Goal: Transaction & Acquisition: Purchase product/service

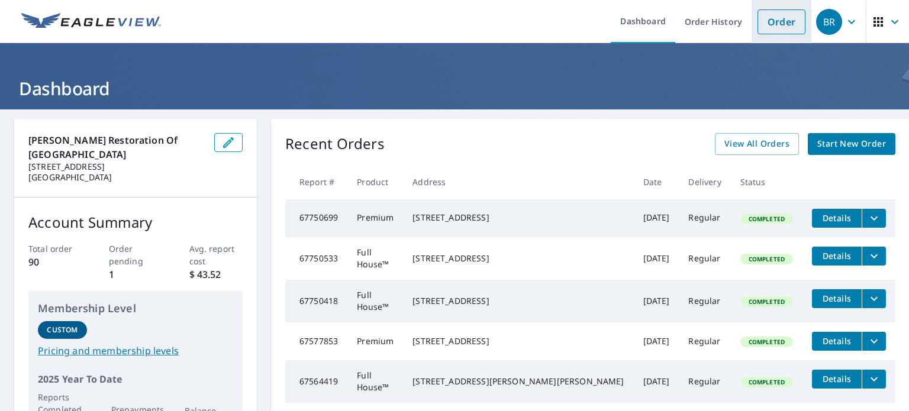
click at [771, 16] on link "Order" at bounding box center [781, 21] width 48 height 25
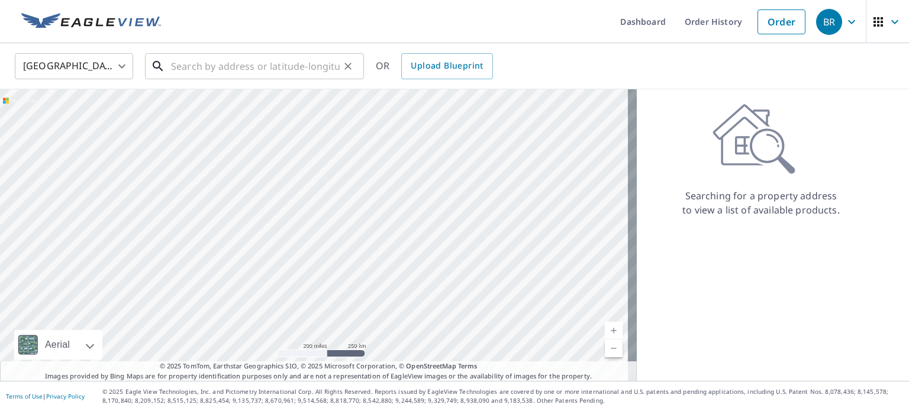
click at [284, 75] on input "text" at bounding box center [255, 66] width 169 height 33
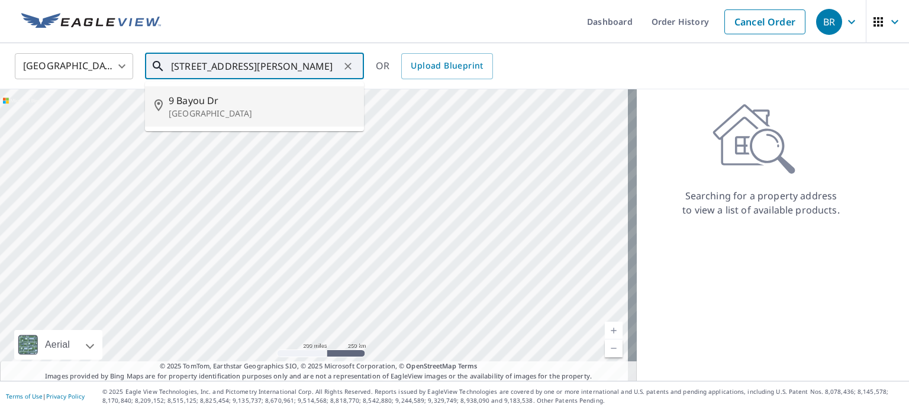
click at [253, 118] on p "[GEOGRAPHIC_DATA]" at bounding box center [262, 114] width 186 height 12
type input "[STREET_ADDRESS]"
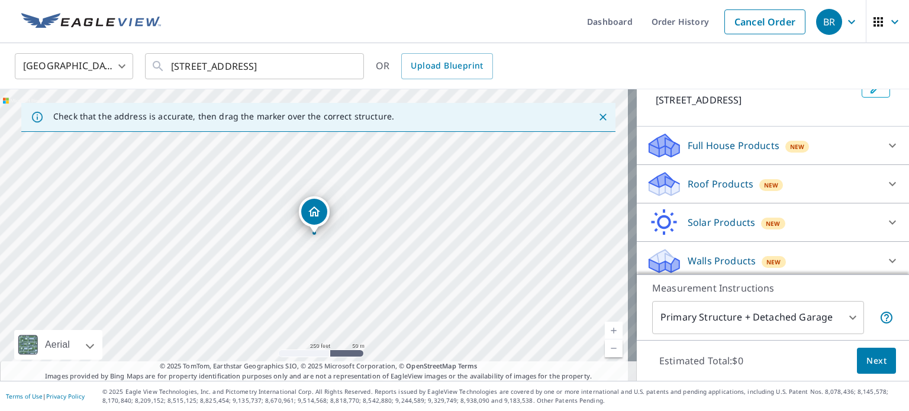
scroll to position [90, 0]
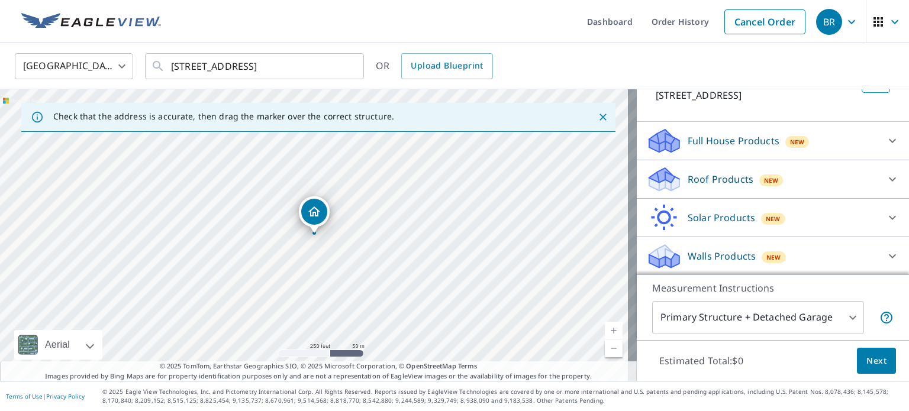
click at [817, 140] on div "Full House Products New" at bounding box center [762, 141] width 232 height 28
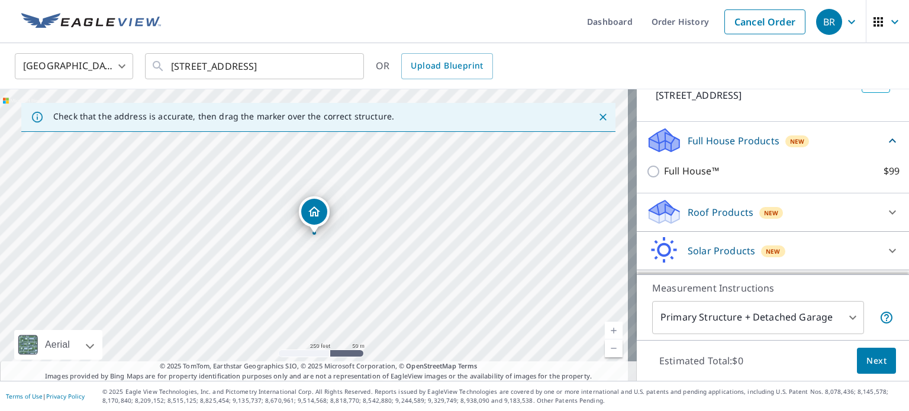
click at [831, 137] on div "Full House Products New" at bounding box center [765, 141] width 239 height 28
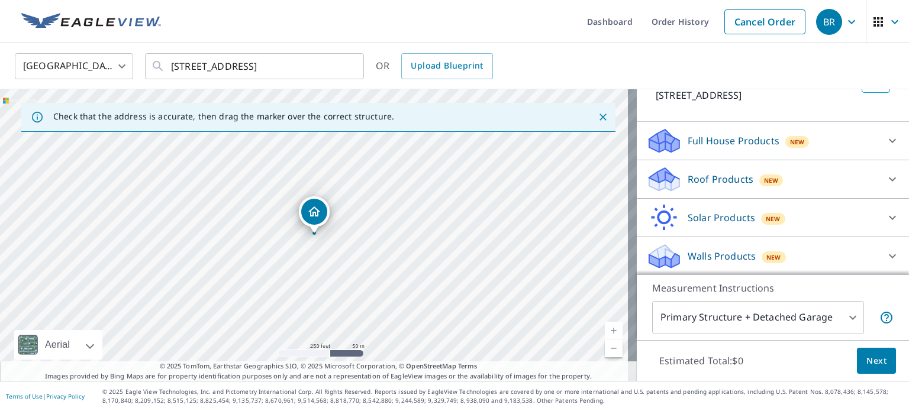
click at [799, 173] on div "Roof Products New" at bounding box center [762, 180] width 232 height 28
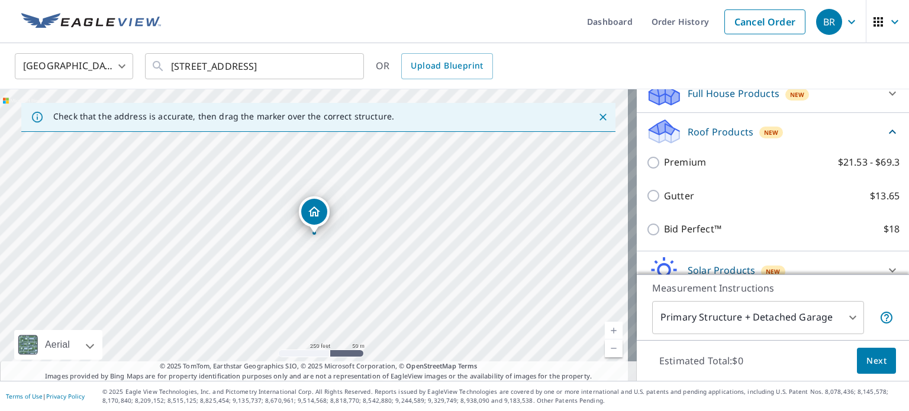
scroll to position [137, 0]
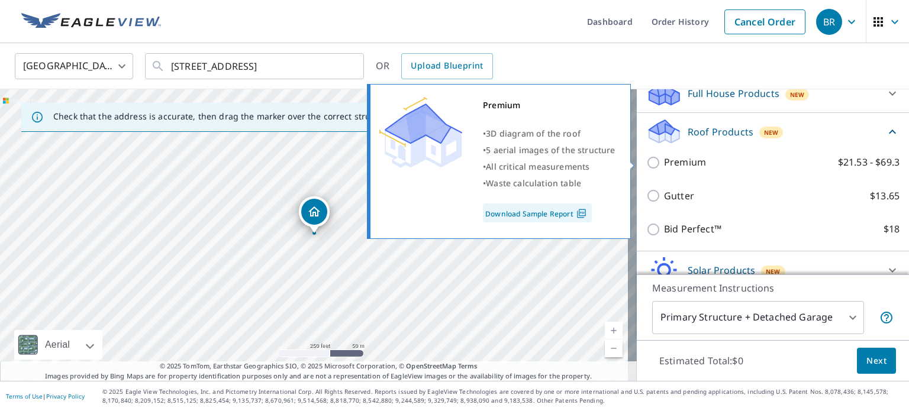
click at [680, 158] on p "Premium" at bounding box center [685, 162] width 42 height 15
click at [664, 158] on input "Premium $21.53 - $69.3" at bounding box center [655, 163] width 18 height 14
checkbox input "true"
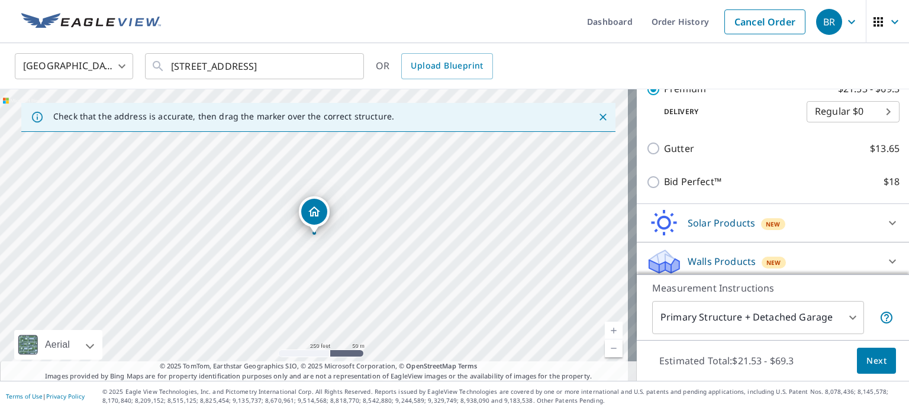
scroll to position [234, 0]
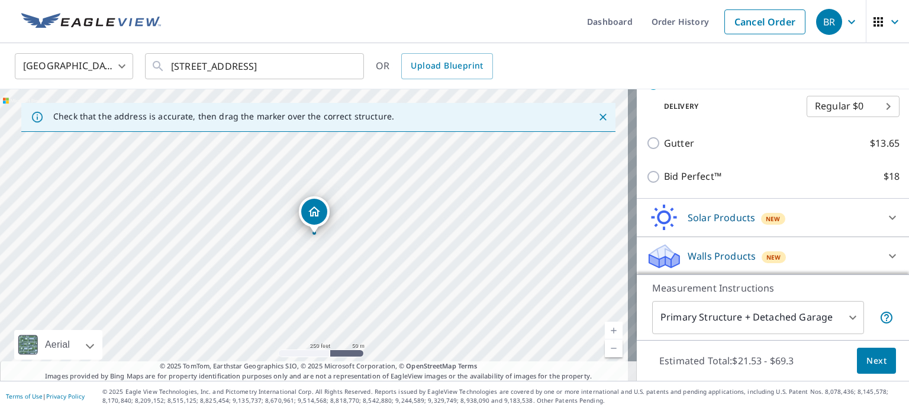
click at [859, 353] on button "Next" at bounding box center [876, 361] width 39 height 27
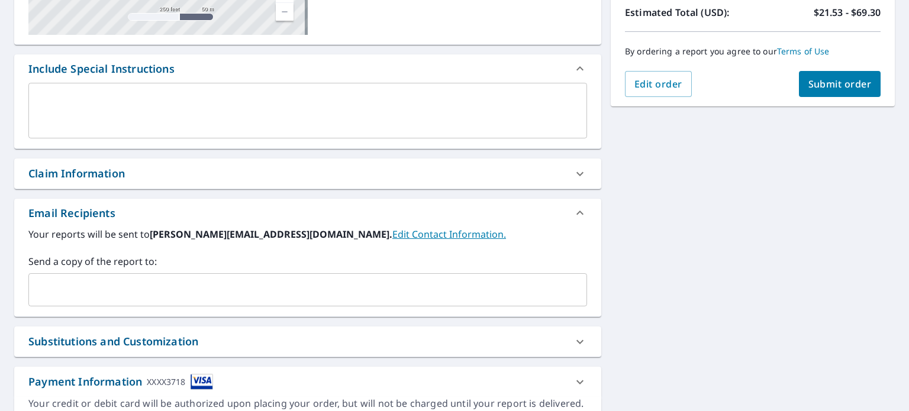
scroll to position [272, 0]
click at [191, 293] on input "text" at bounding box center [299, 288] width 530 height 22
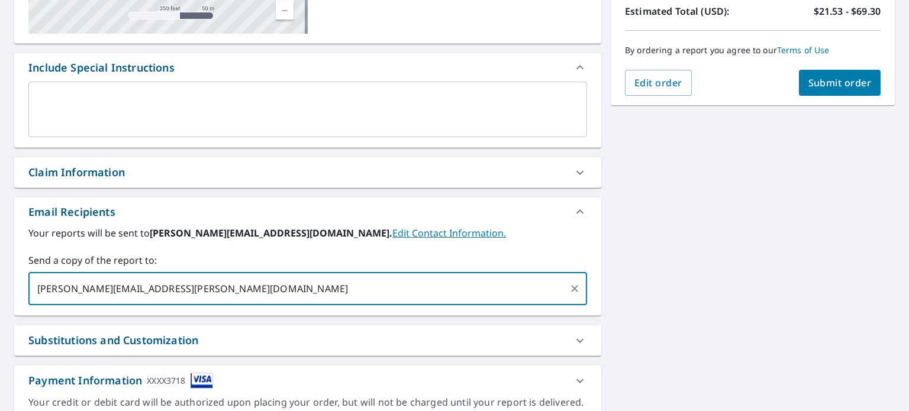
type input "[PERSON_NAME][EMAIL_ADDRESS][PERSON_NAME][DOMAIN_NAME]"
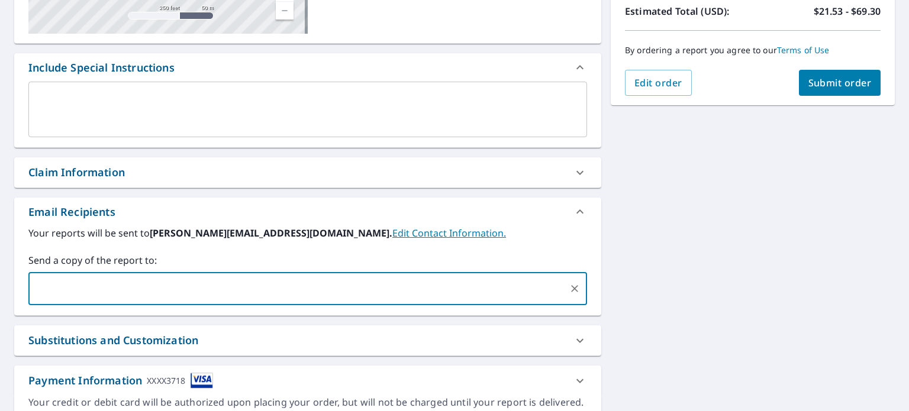
click at [766, 287] on div "[STREET_ADDRESS] Aerial Road A standard road map Aerial A detailed look from ab…" at bounding box center [454, 139] width 909 height 605
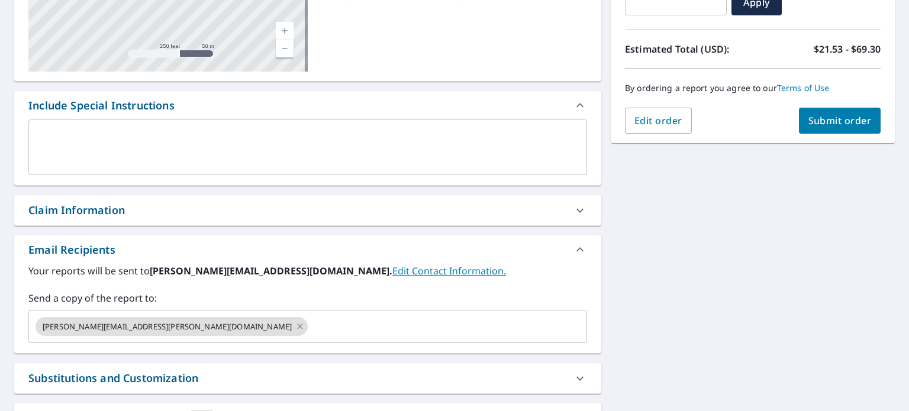
scroll to position [231, 0]
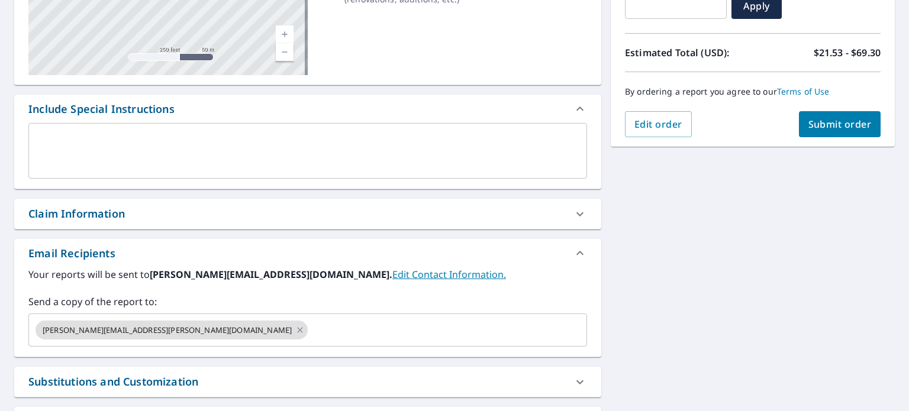
click at [828, 121] on span "Submit order" at bounding box center [839, 124] width 63 height 13
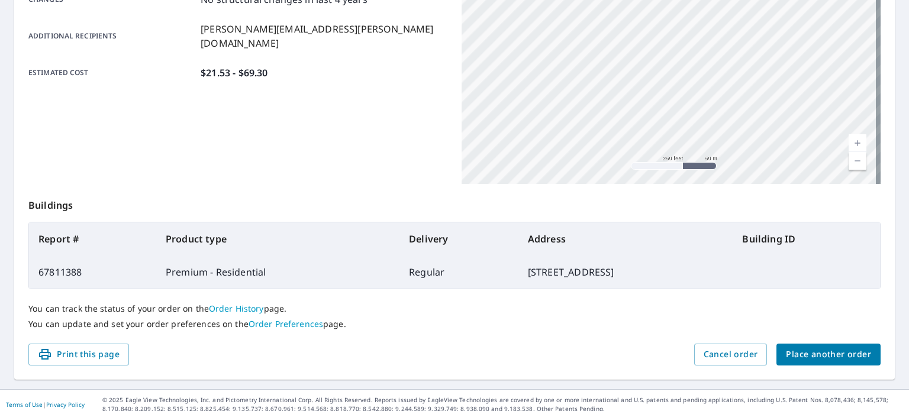
scroll to position [284, 0]
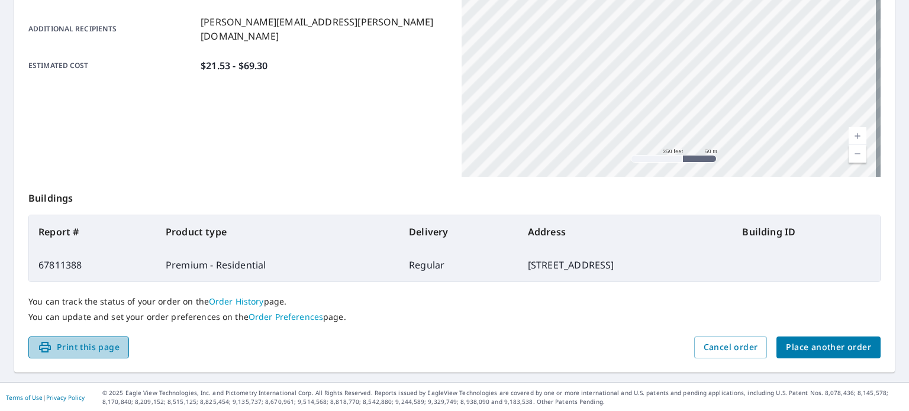
click at [100, 345] on span "Print this page" at bounding box center [79, 347] width 82 height 15
